Goal: Task Accomplishment & Management: Use online tool/utility

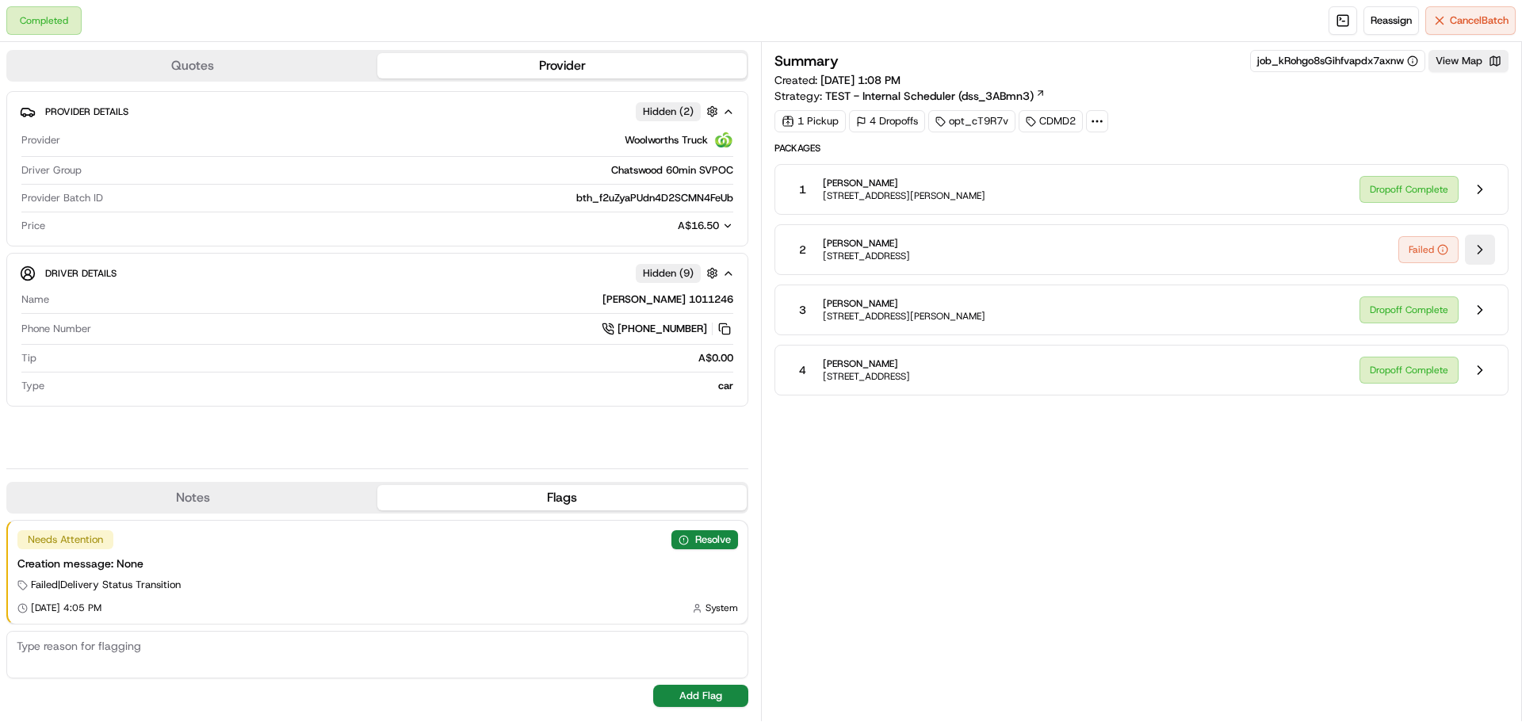
click at [1484, 244] on button at bounding box center [1480, 250] width 30 height 30
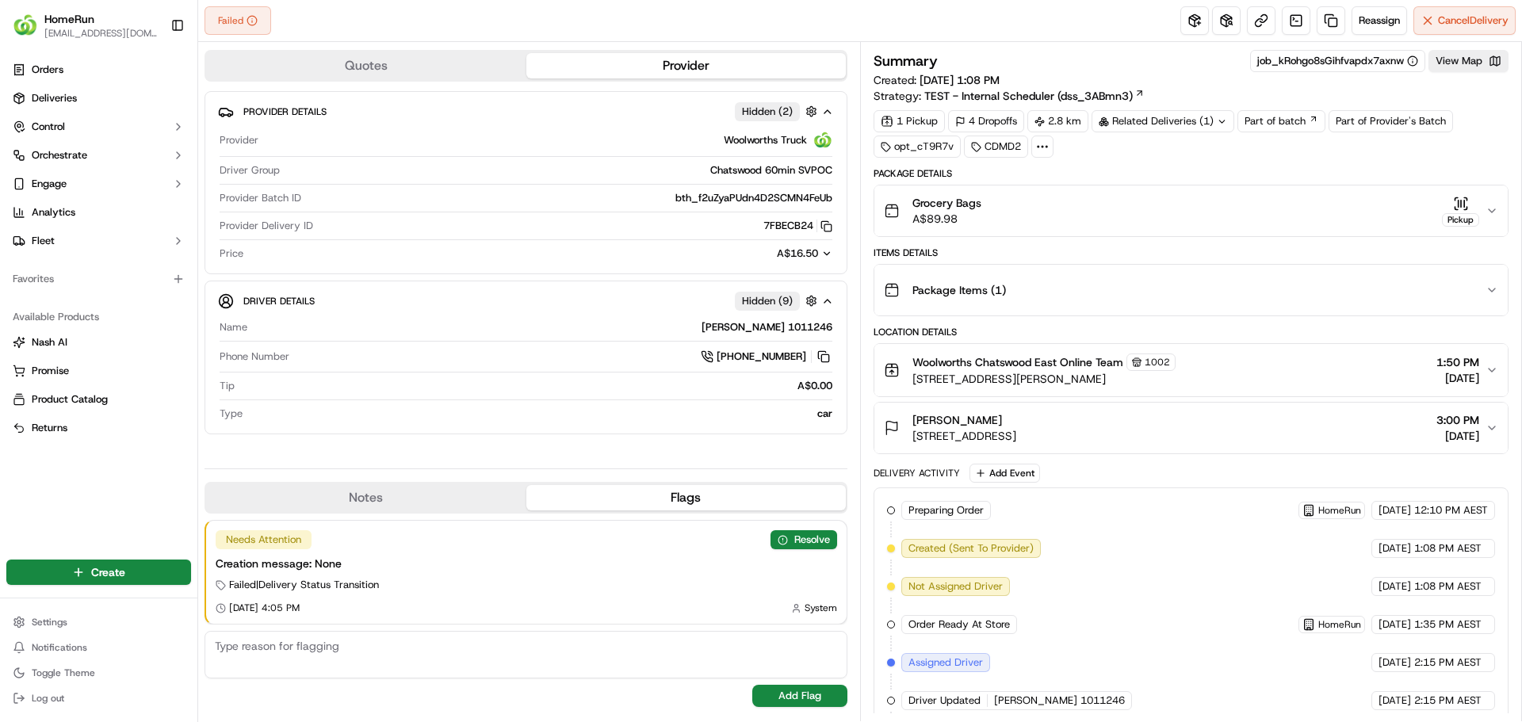
click at [1501, 200] on button "Grocery Bags A$89.98 Pickup" at bounding box center [1190, 210] width 633 height 51
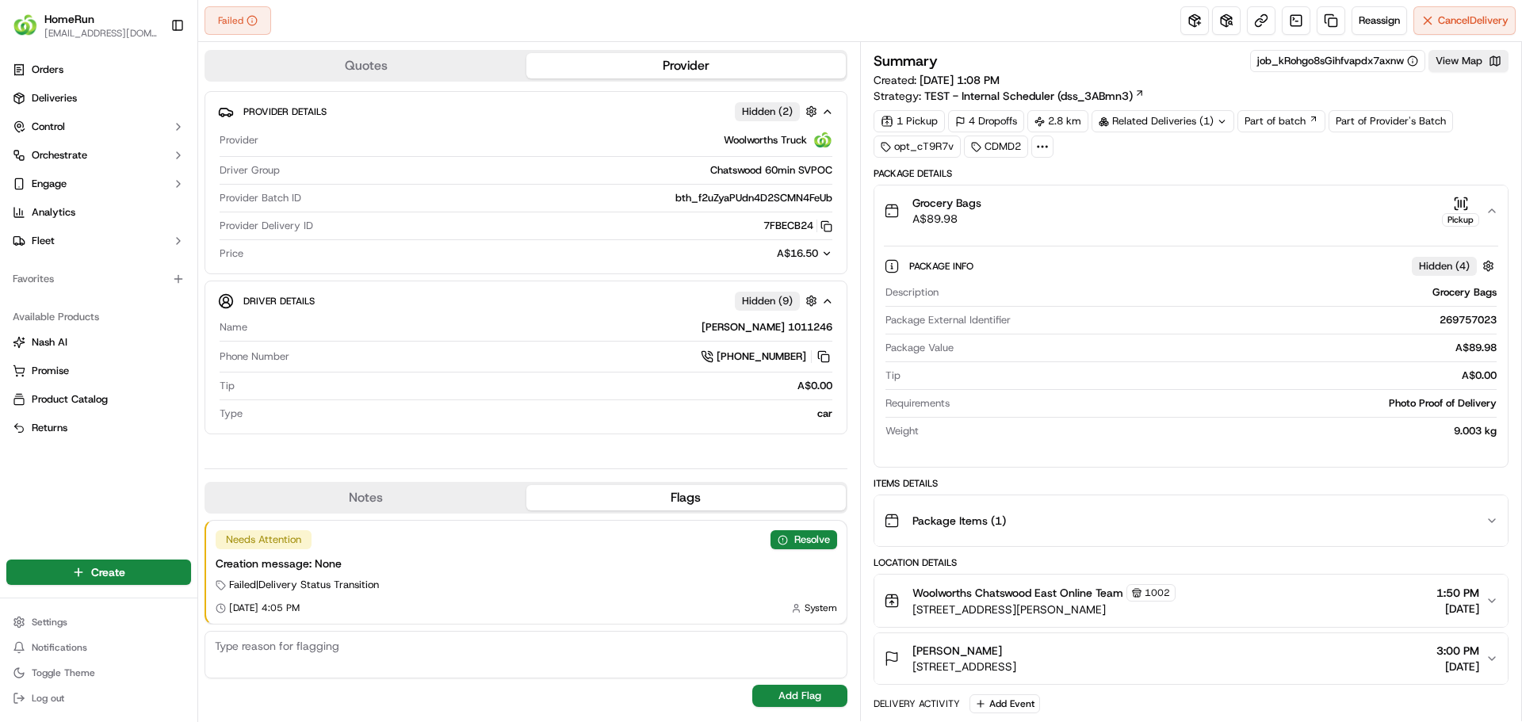
click at [1498, 206] on button "Grocery Bags A$89.98 Pickup" at bounding box center [1190, 210] width 633 height 51
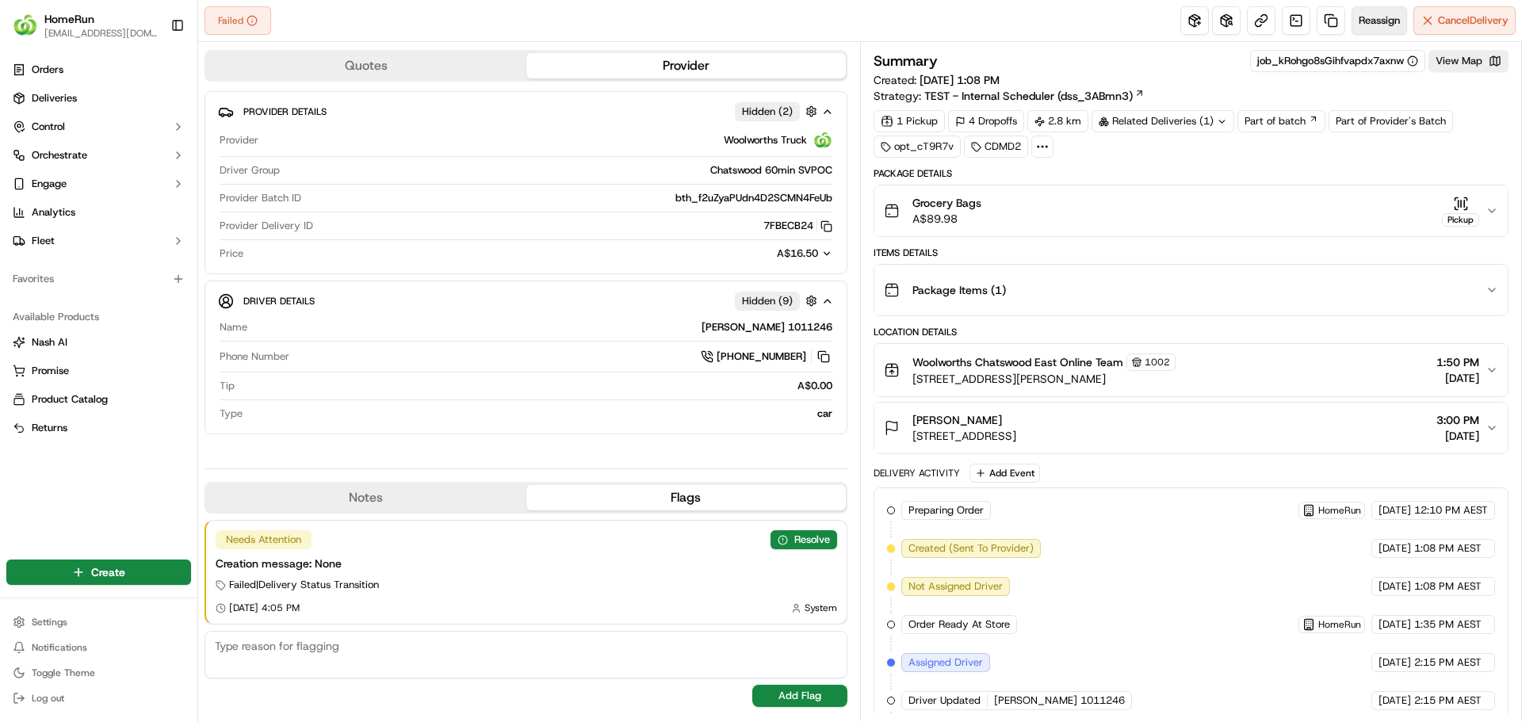
click at [1373, 16] on span "Reassign" at bounding box center [1378, 20] width 41 height 14
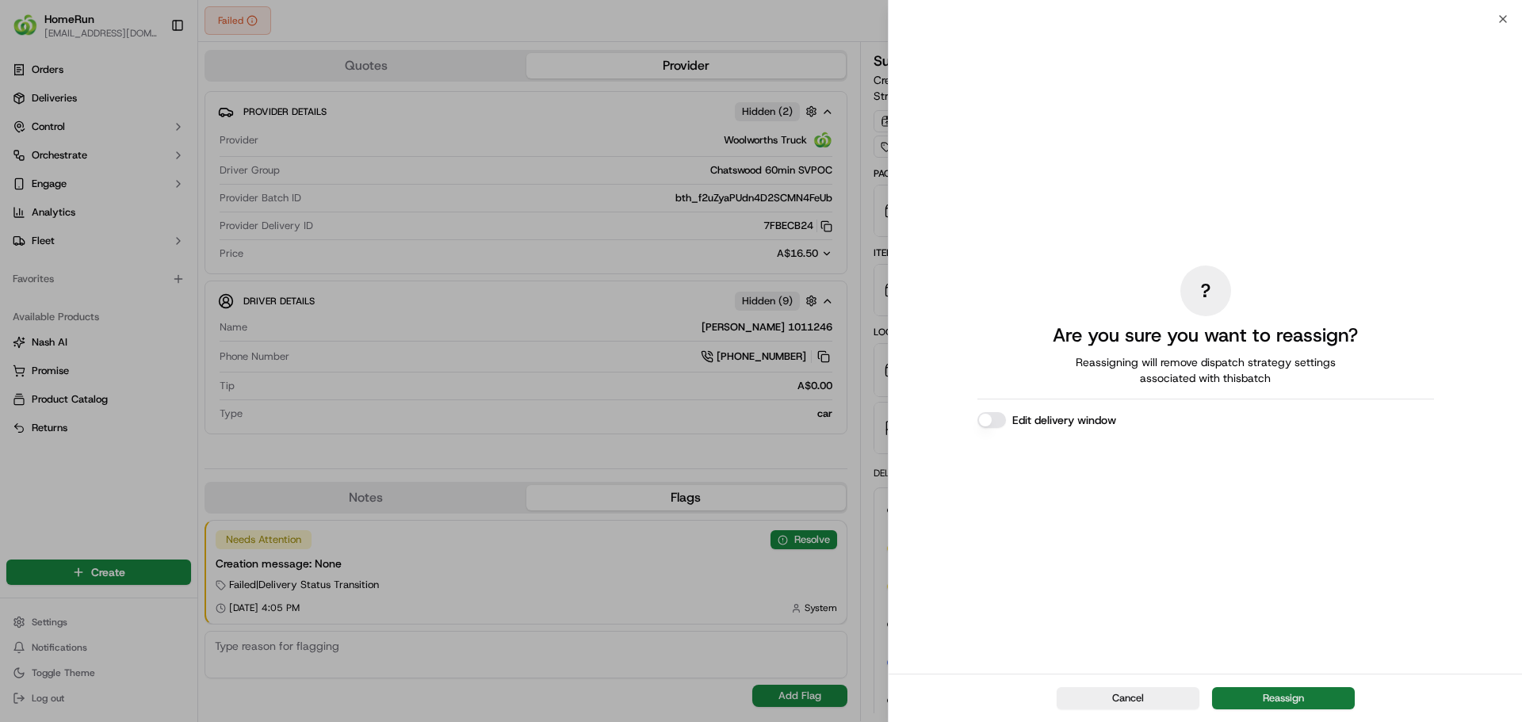
click at [1283, 695] on button "Reassign" at bounding box center [1283, 698] width 143 height 22
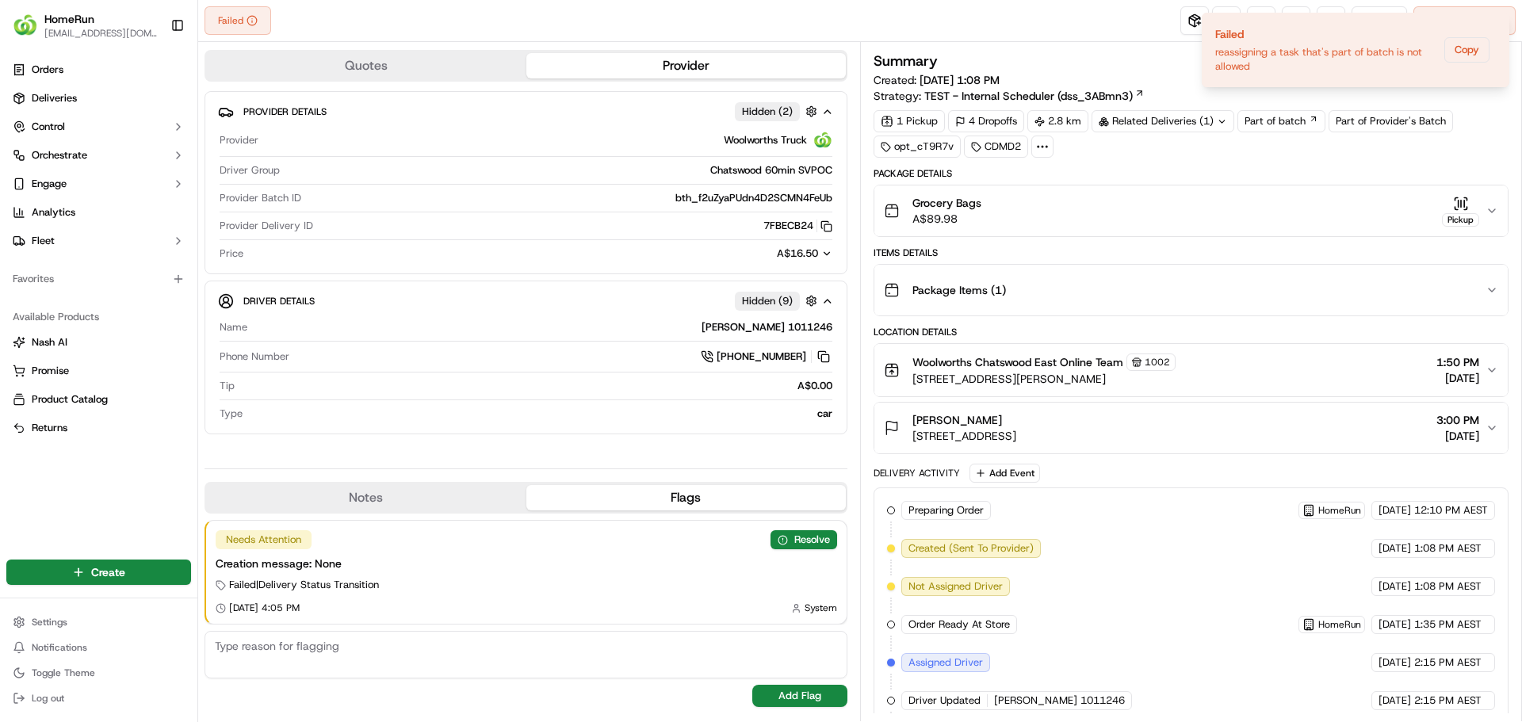
click at [1091, 60] on div "Summary job_kRohgo8sGihfvapdx7axnw View Map" at bounding box center [1190, 61] width 635 height 22
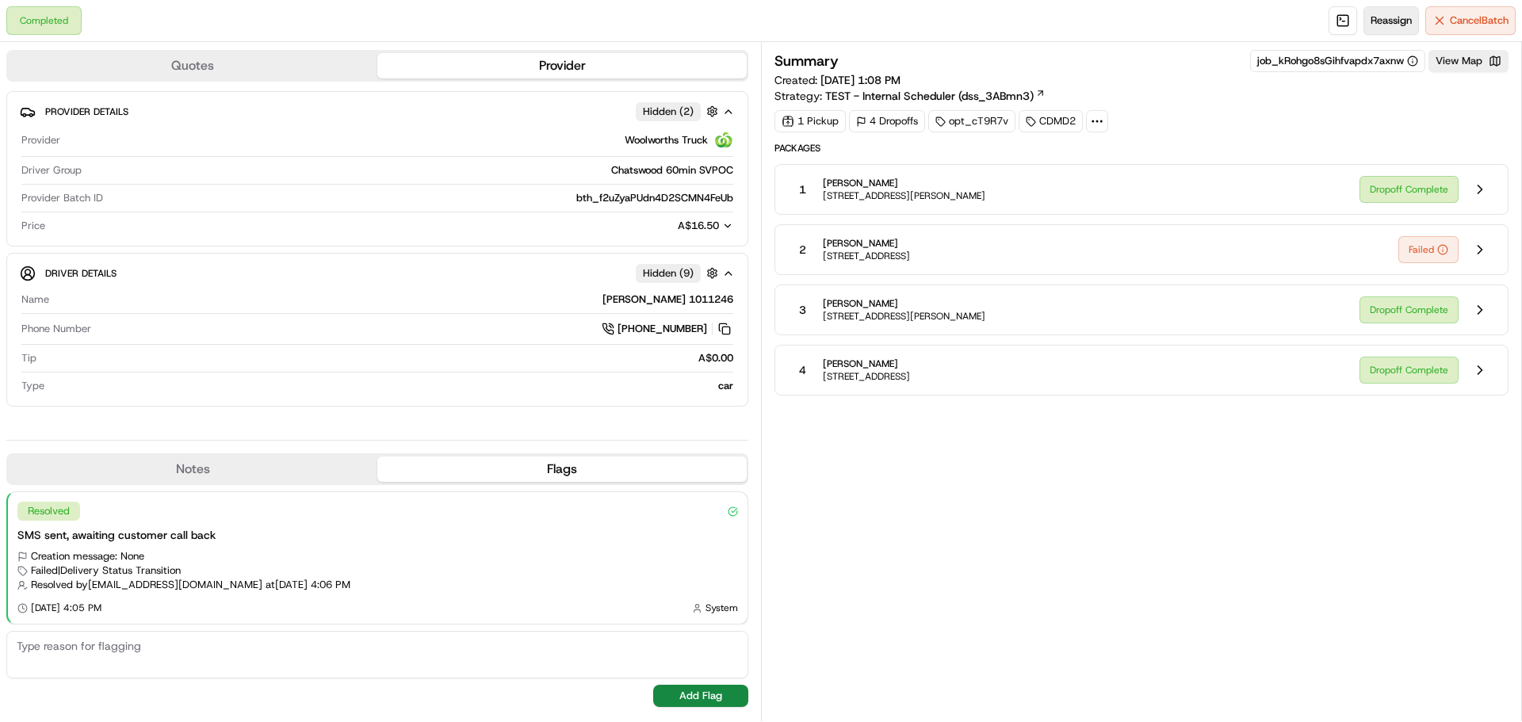
click at [1380, 26] on span "Reassign" at bounding box center [1390, 20] width 41 height 14
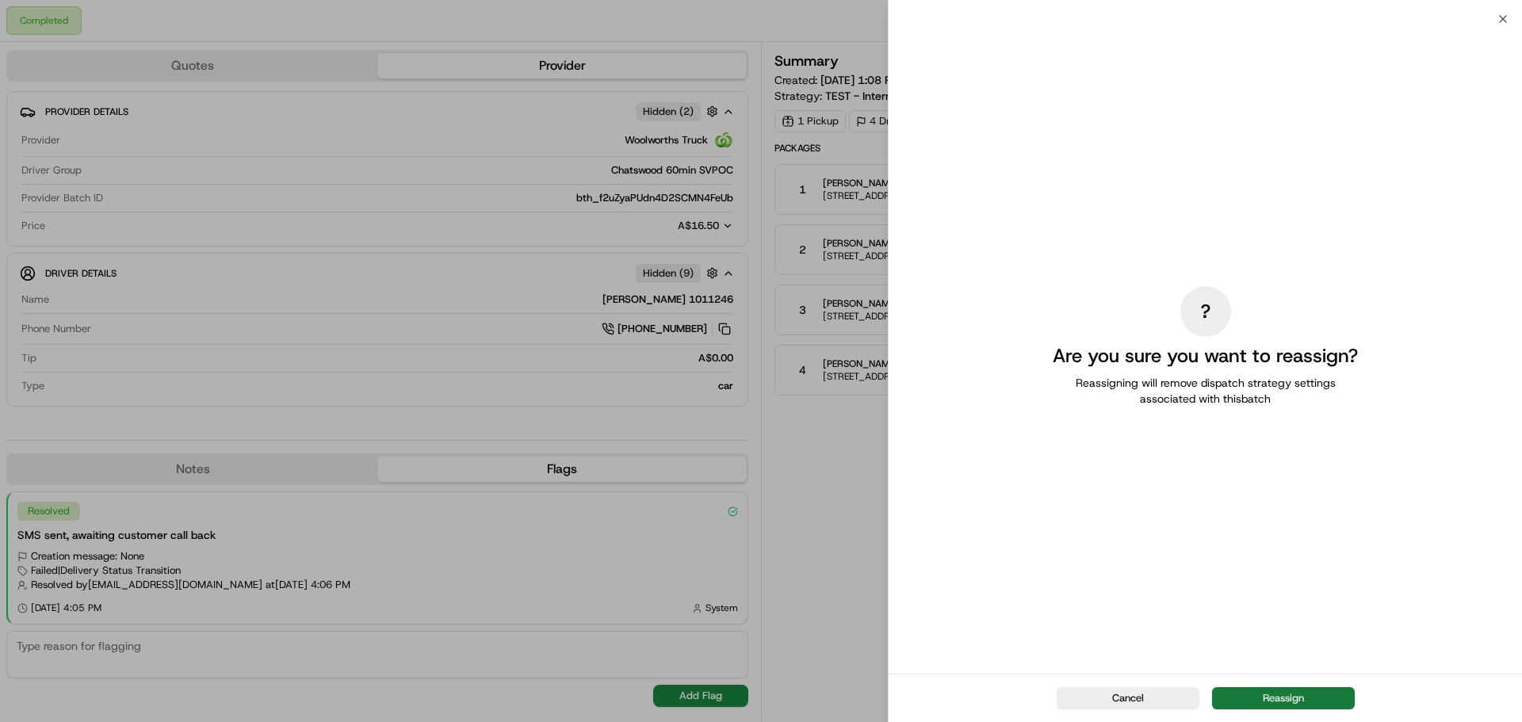
click at [1270, 693] on button "Reassign" at bounding box center [1283, 698] width 143 height 22
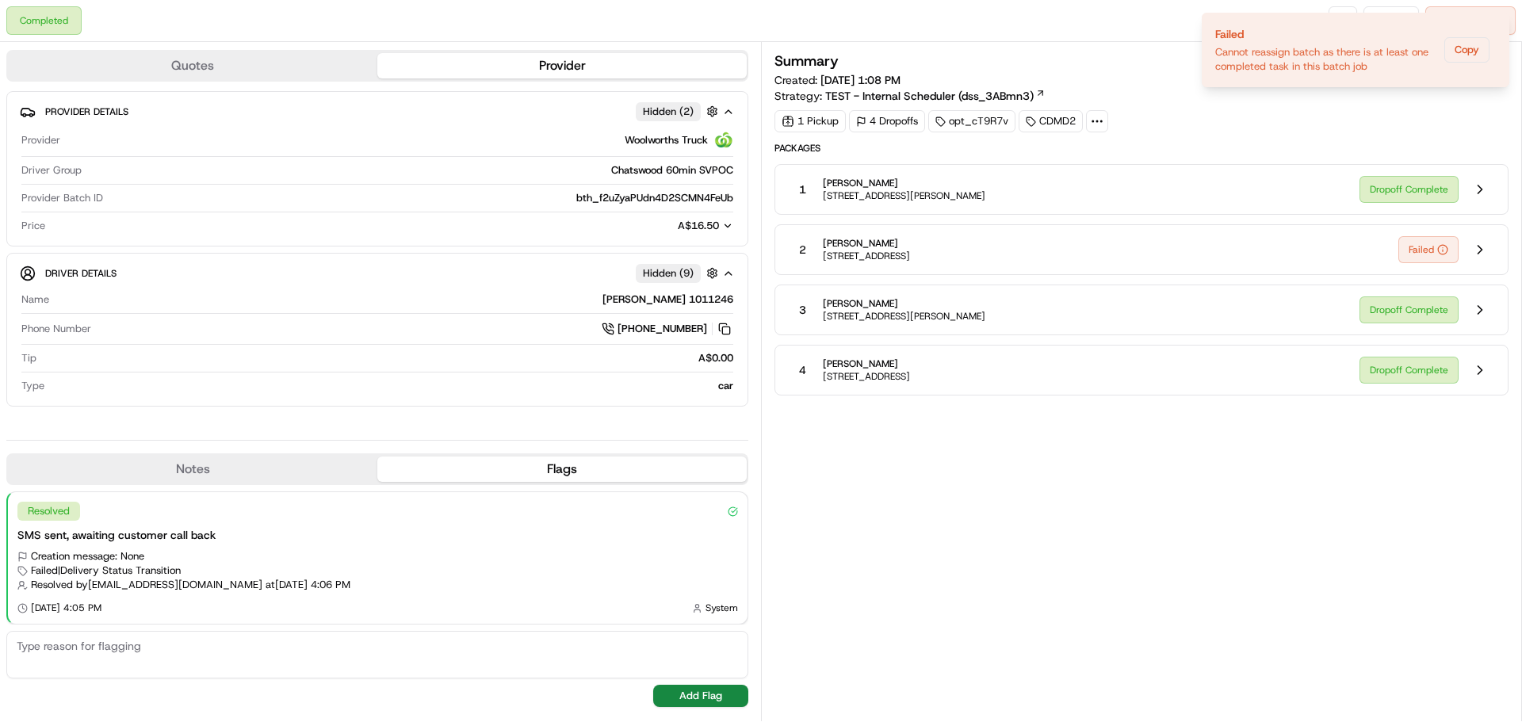
click at [894, 232] on div "2 Aryan Lobie 7 Victoria St, U 202, Roseville, NSW 2069, AU Failed" at bounding box center [1141, 249] width 734 height 51
click at [853, 250] on span "[STREET_ADDRESS]" at bounding box center [866, 256] width 87 height 13
click at [1474, 246] on button at bounding box center [1480, 250] width 30 height 30
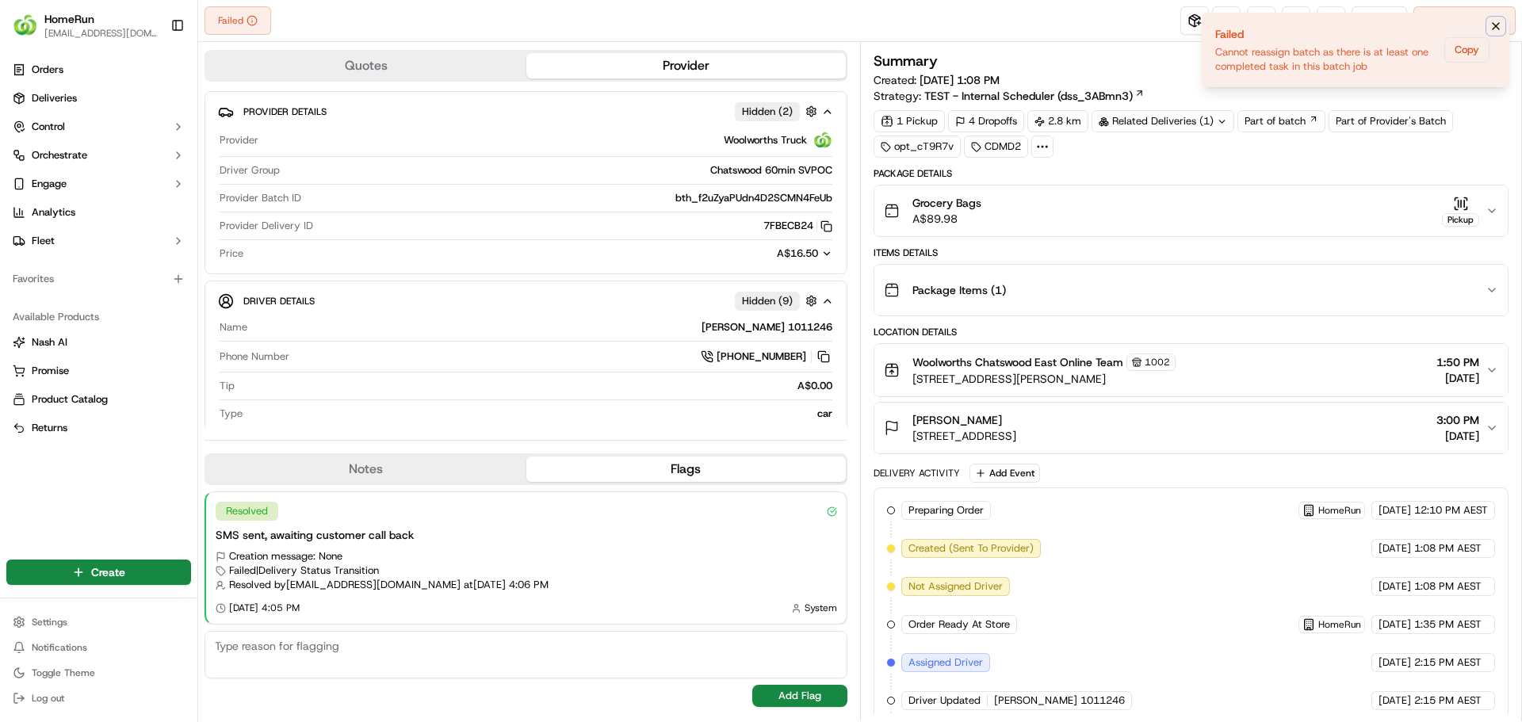
click at [1495, 30] on icon "Notifications (F8)" at bounding box center [1495, 26] width 13 height 13
